Goal: Information Seeking & Learning: Find specific fact

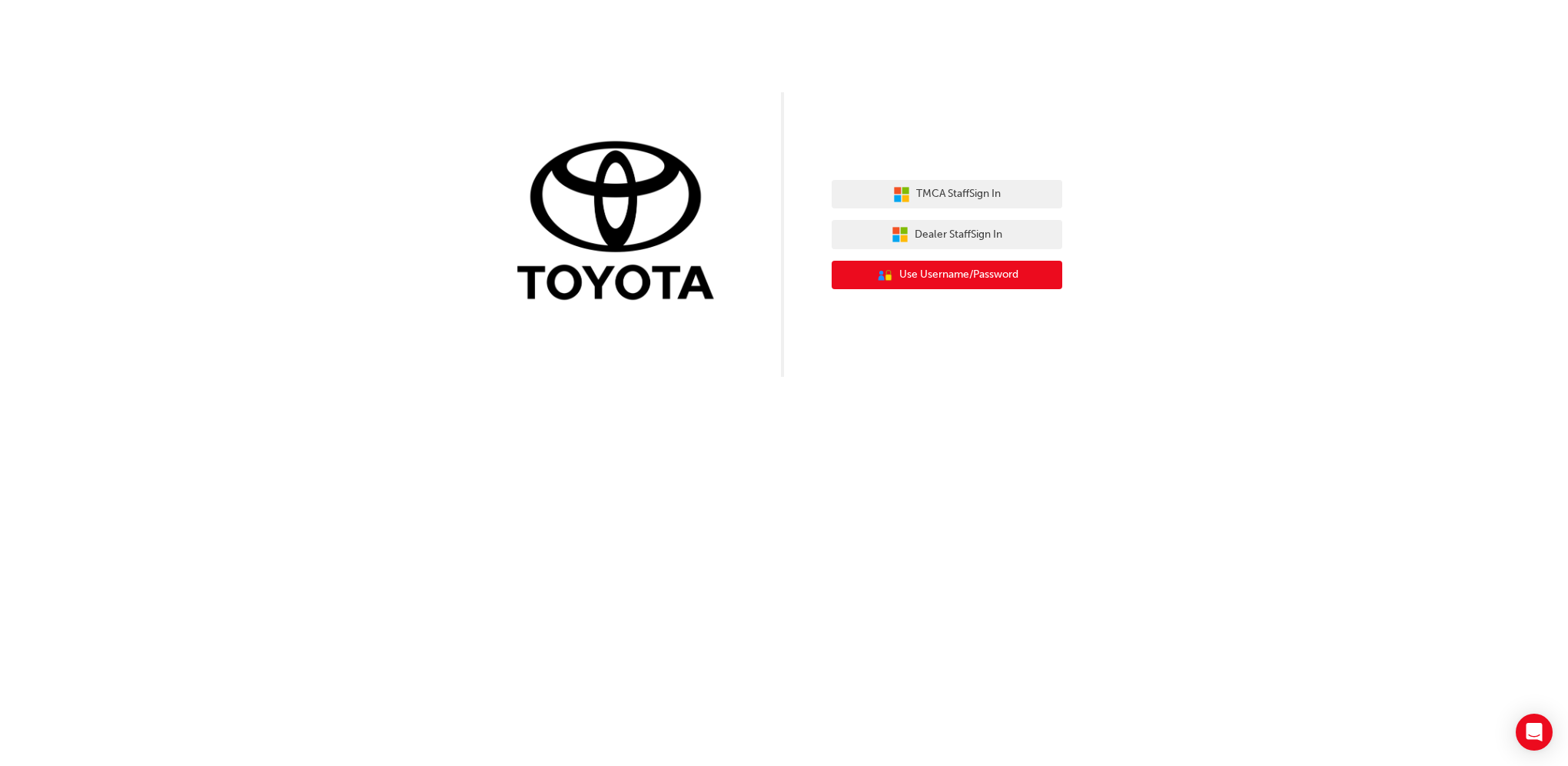
click at [943, 272] on span "Use Username/Password" at bounding box center [958, 274] width 119 height 18
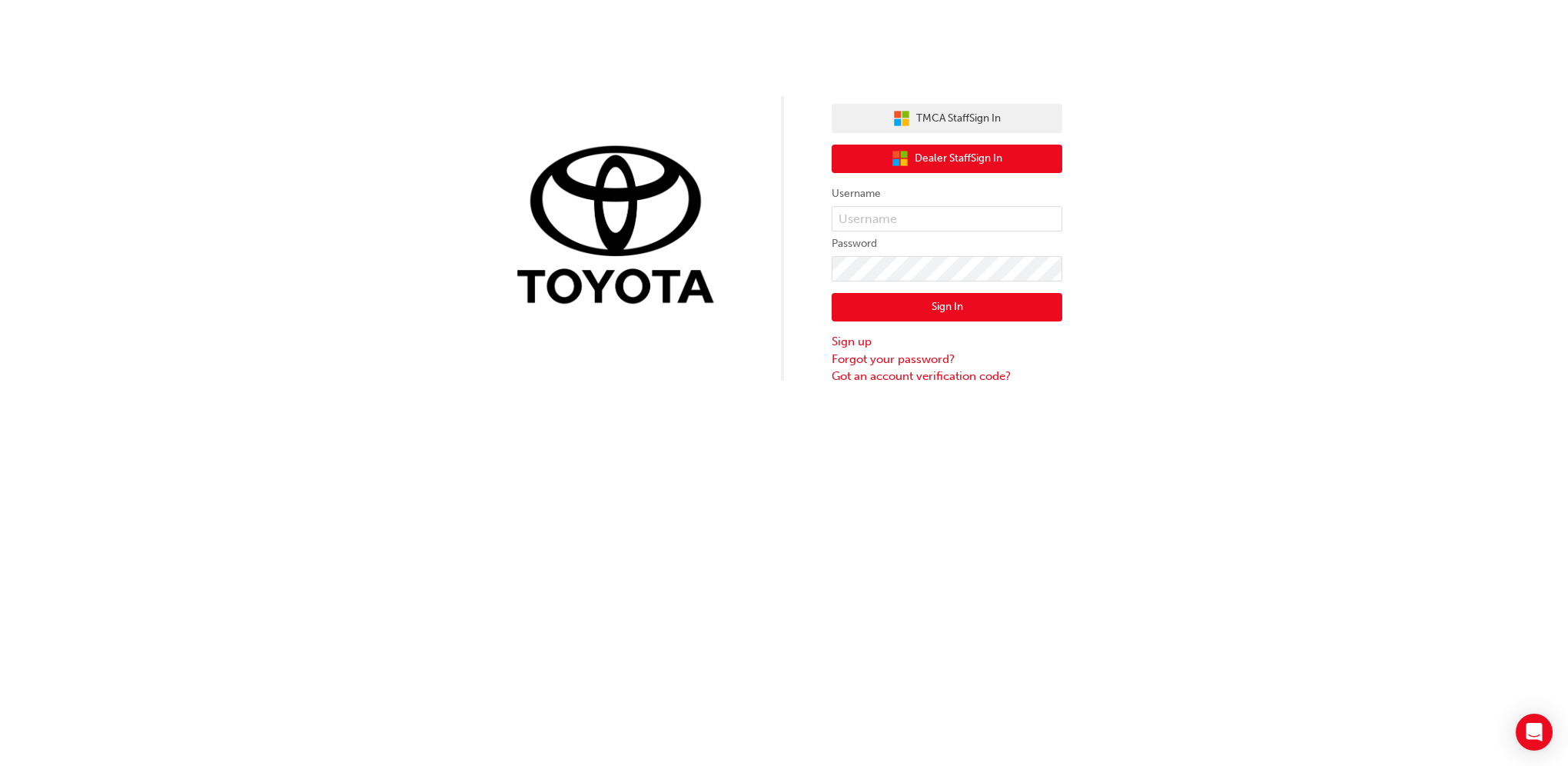
click at [922, 157] on span "Dealer Staff Sign In" at bounding box center [958, 158] width 87 height 18
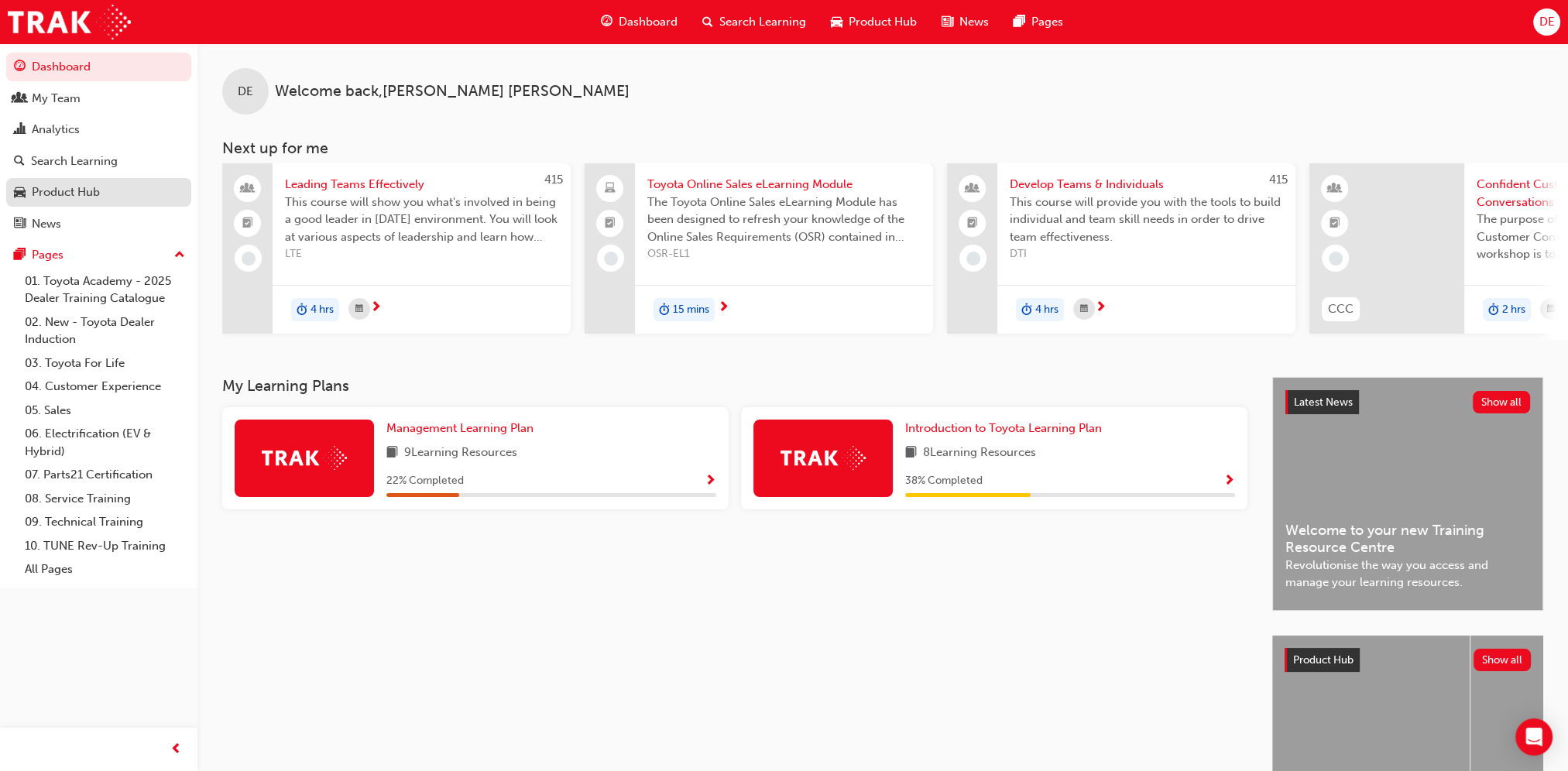
click at [53, 182] on link "Product Hub" at bounding box center [99, 192] width 185 height 29
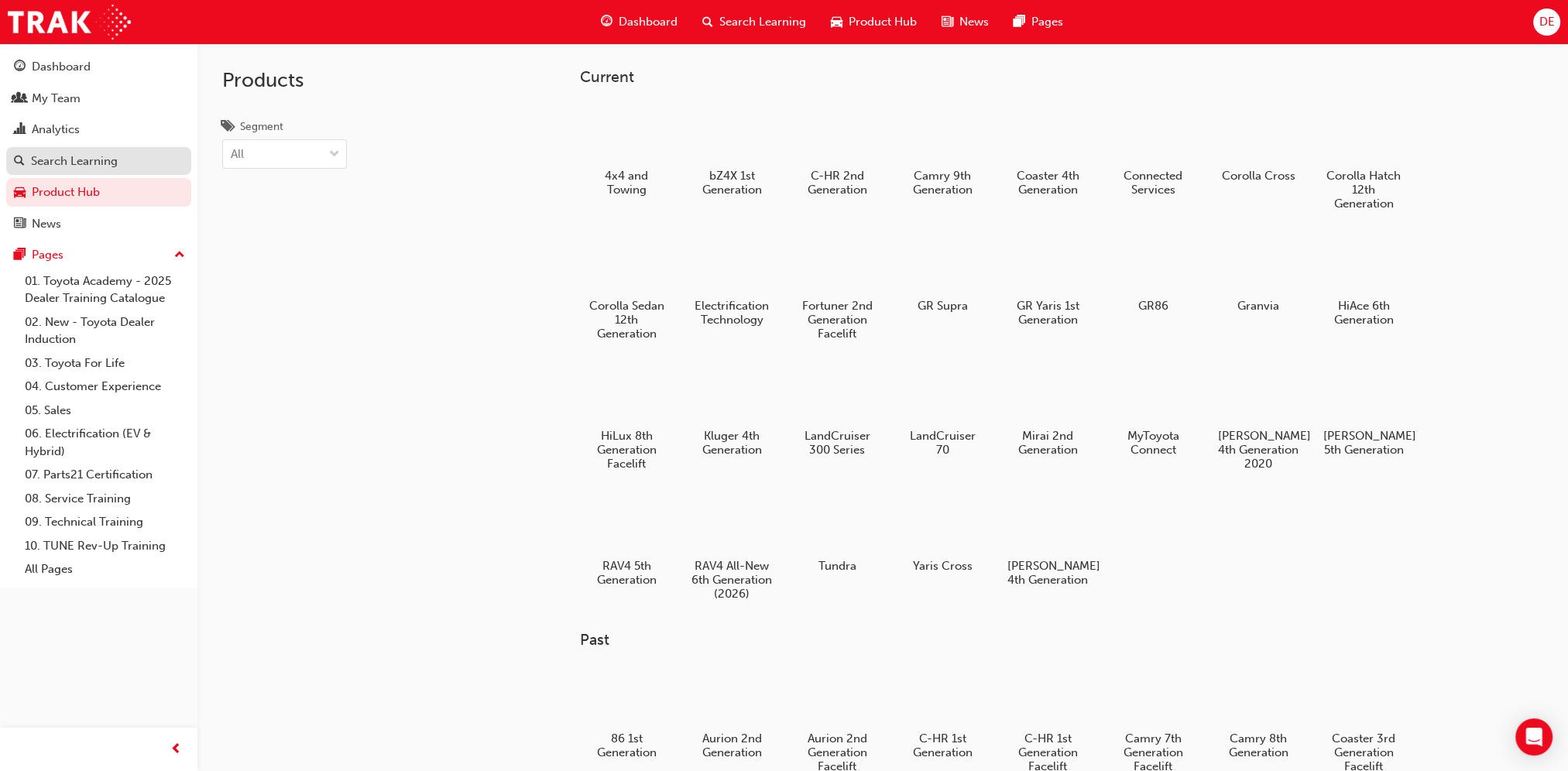
click at [55, 147] on link "Search Learning" at bounding box center [99, 161] width 185 height 29
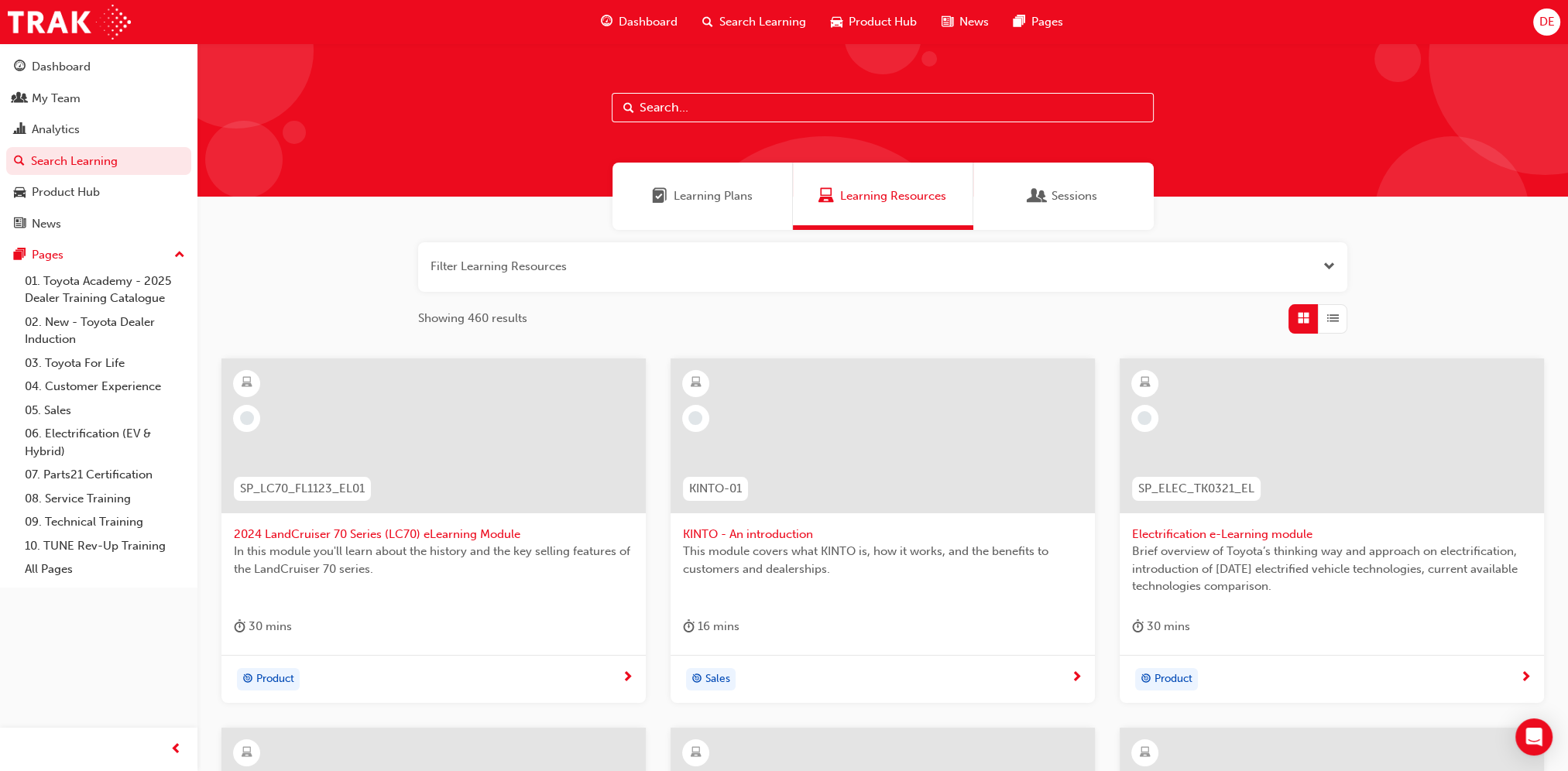
click at [779, 99] on input "text" at bounding box center [883, 107] width 542 height 29
type input "tfl"
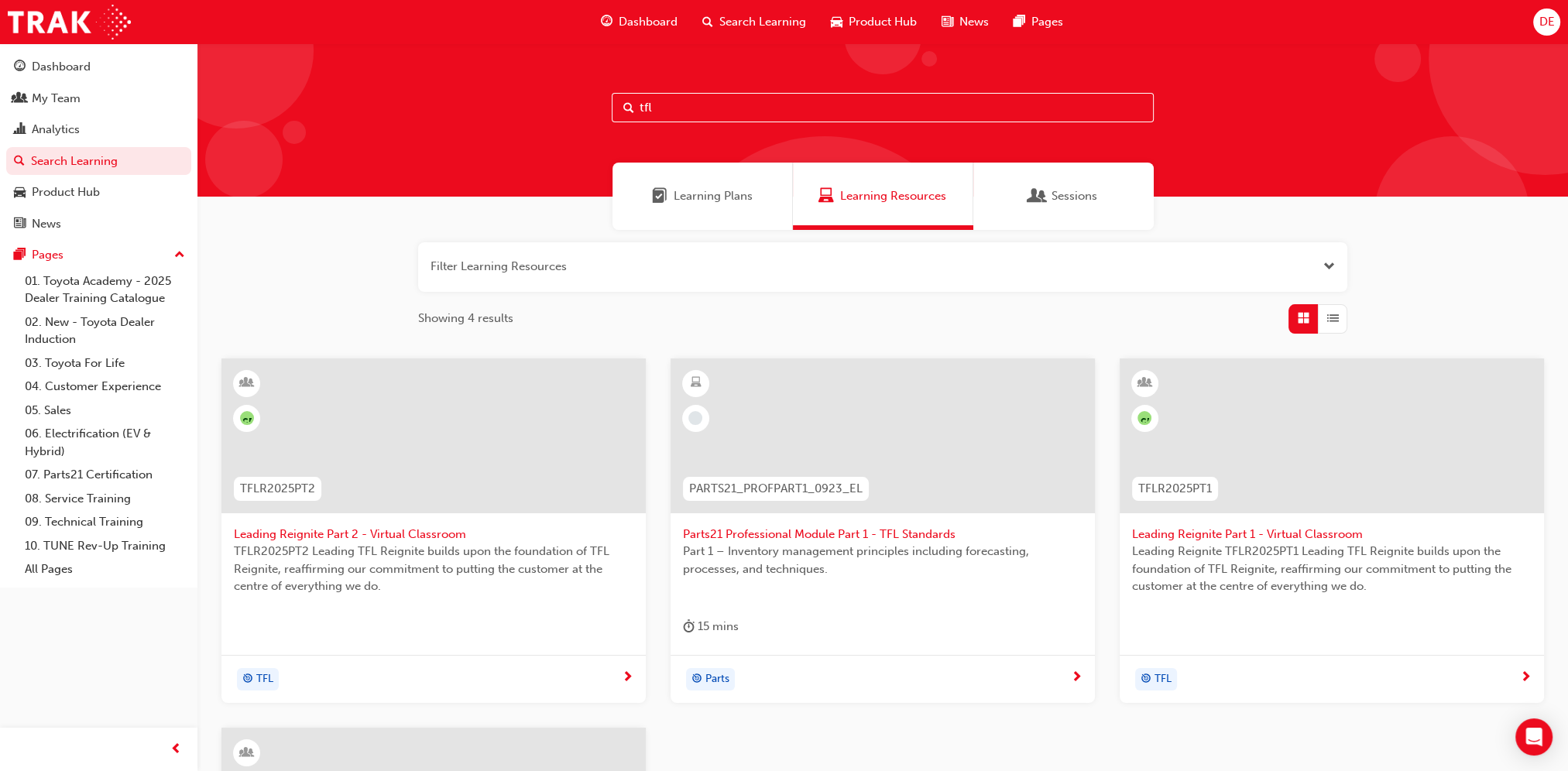
drag, startPoint x: 444, startPoint y: 6, endPoint x: 353, endPoint y: 129, distance: 153.0
click at [353, 129] on div "tfl" at bounding box center [883, 119] width 1371 height 153
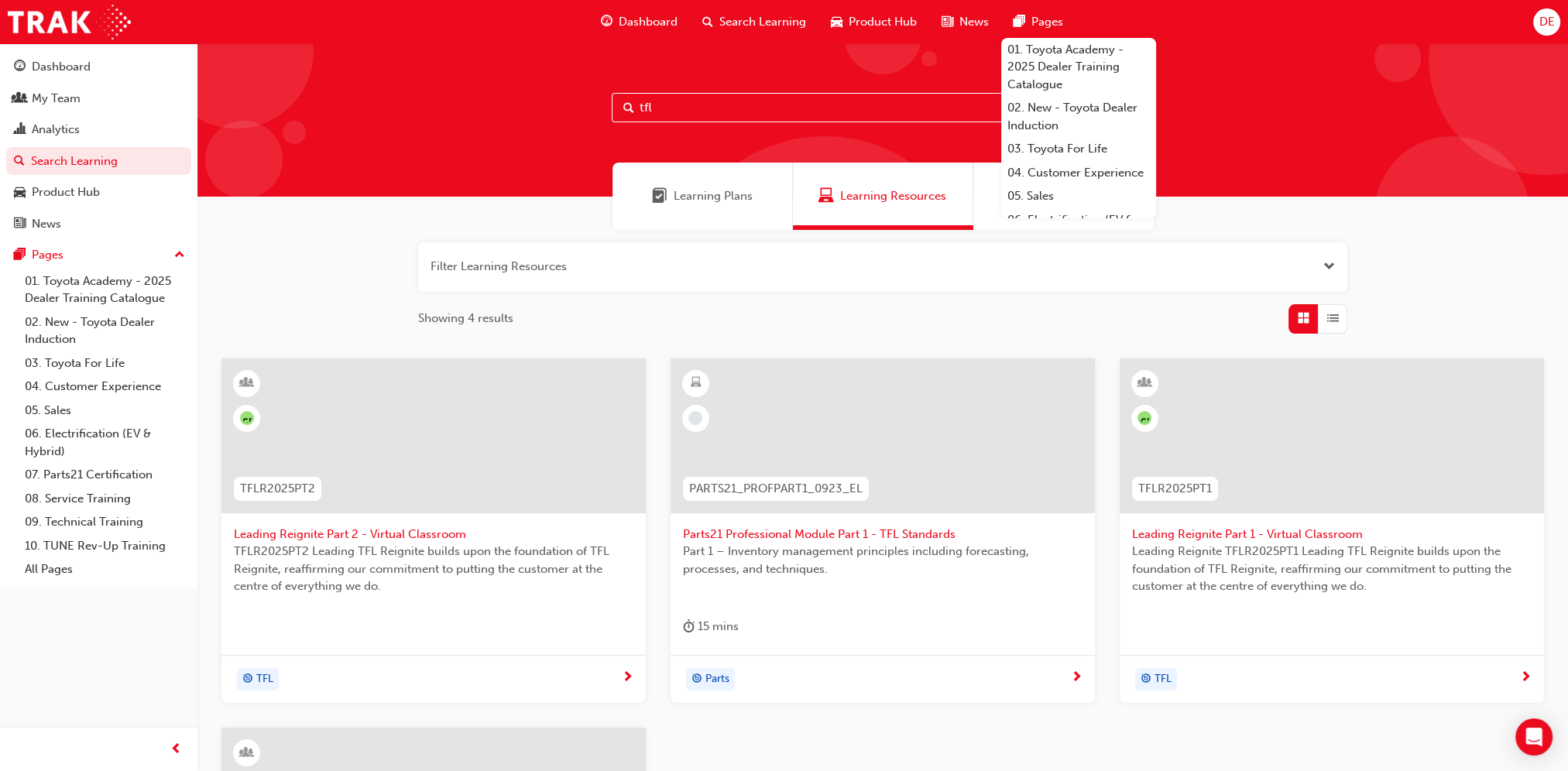
click at [1552, 25] on span "DE" at bounding box center [1547, 22] width 16 height 18
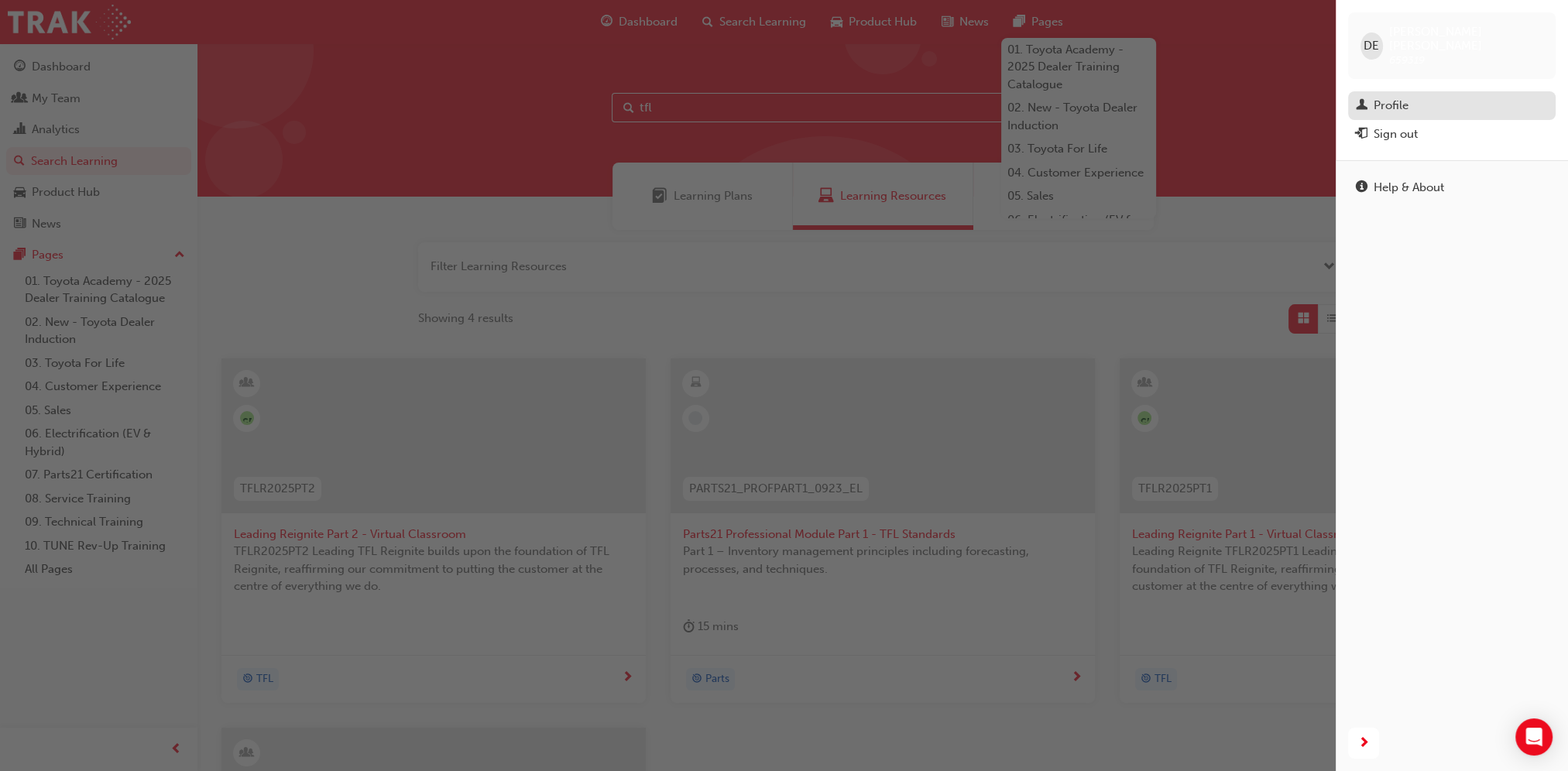
click at [1384, 96] on div "Profile" at bounding box center [1391, 105] width 35 height 18
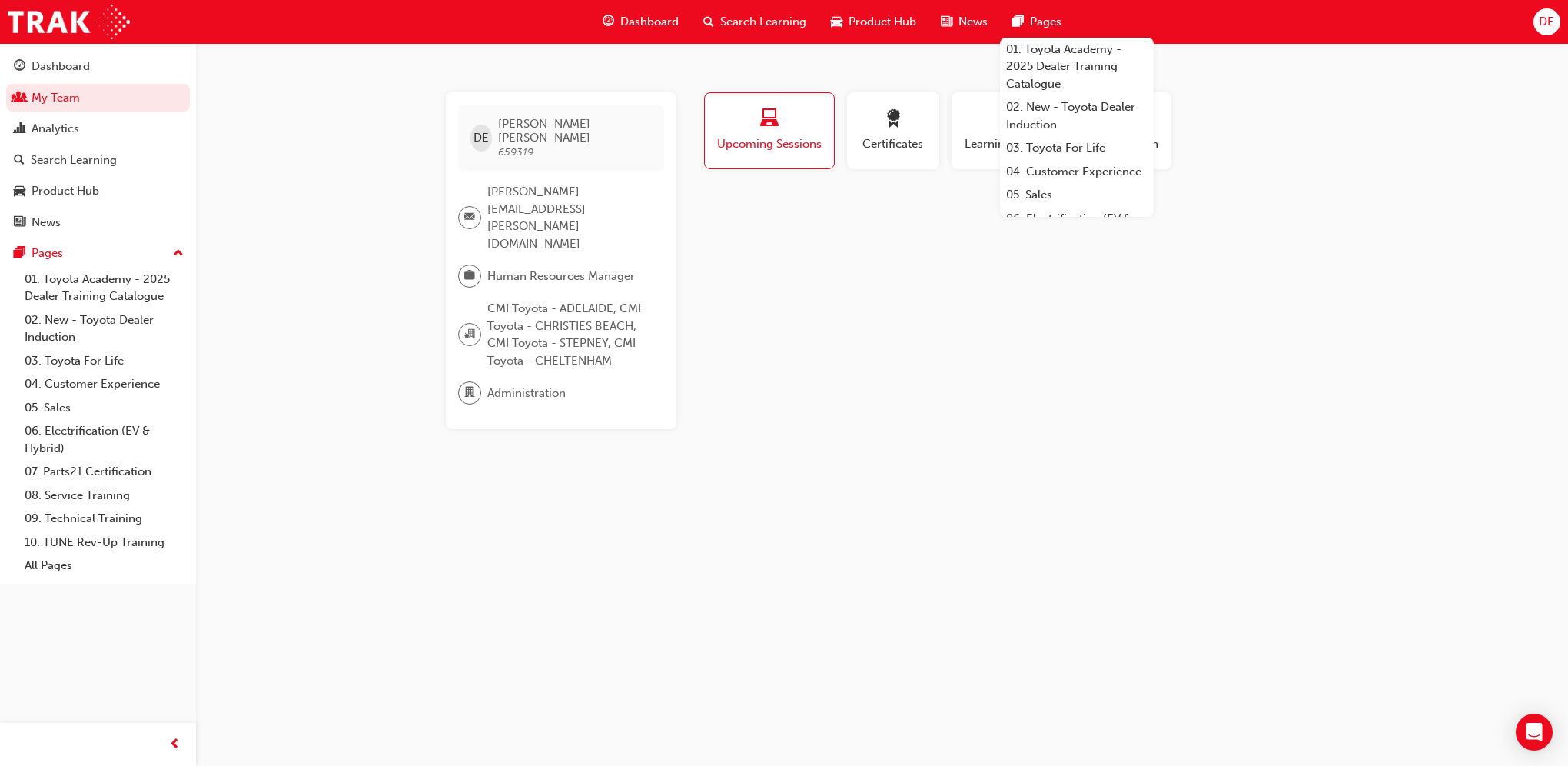
click at [826, 380] on div "DE [PERSON_NAME] 659319 [PERSON_NAME][EMAIL_ADDRESS][PERSON_NAME][DOMAIN_NAME] …" at bounding box center [784, 383] width 1568 height 766
click at [815, 263] on div "Profile Upcoming Sessions Certificates Learning History Subscription DE [PERSON…" at bounding box center [1010, 260] width 618 height 337
click at [514, 145] on span "659319" at bounding box center [515, 151] width 35 height 13
click at [515, 145] on span "659319" at bounding box center [515, 151] width 35 height 13
copy span "659319"
